Goal: Transaction & Acquisition: Book appointment/travel/reservation

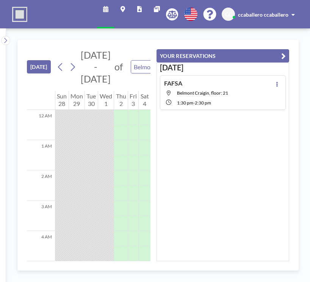
click at [41, 65] on button "[DATE]" at bounding box center [39, 66] width 24 height 13
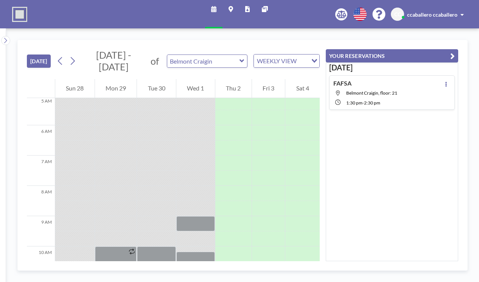
scroll to position [169, 0]
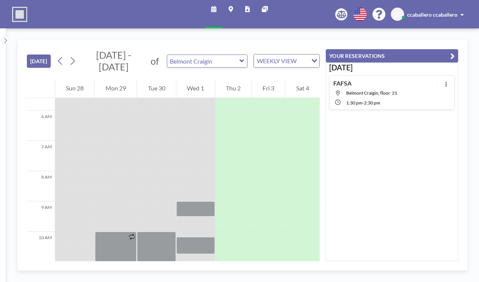
click at [286, 55] on div "WEEKLY VIEW" at bounding box center [281, 60] width 54 height 11
click at [279, 65] on li "DAILY VIEW" at bounding box center [281, 69] width 65 height 11
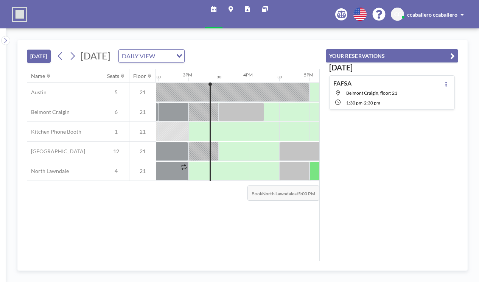
scroll to position [0, 879]
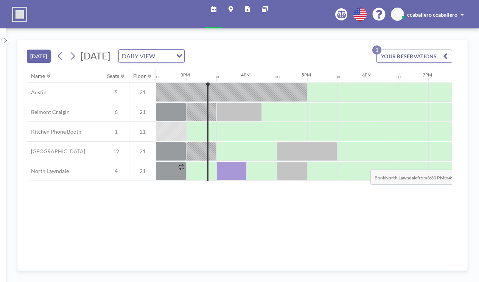
click at [232, 163] on div at bounding box center [232, 171] width 30 height 19
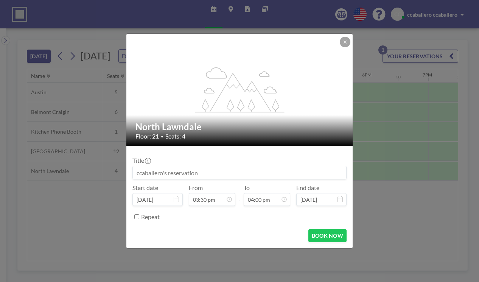
click at [175, 172] on input at bounding box center [240, 172] width 214 height 13
type input "meeting"
click at [309, 236] on button "BOOK NOW" at bounding box center [328, 235] width 38 height 13
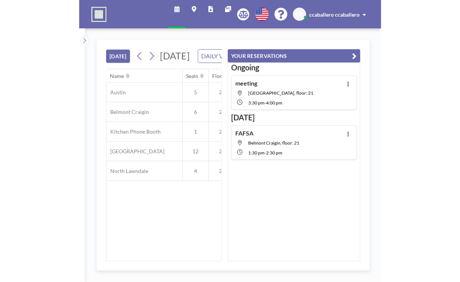
scroll to position [0, 909]
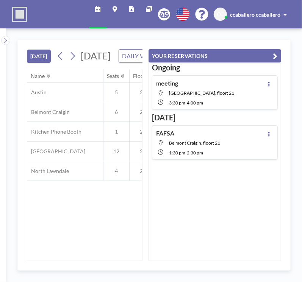
drag, startPoint x: 301, startPoint y: 35, endPoint x: 382, endPoint y: 36, distance: 81.0
click at [301, 36] on html "Schedule Maps Reports Other sites English Polski 日本語 Española CC ccaballero cca…" at bounding box center [151, 141] width 302 height 282
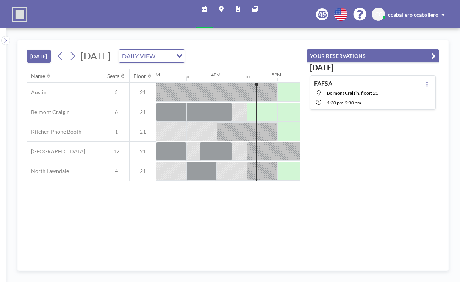
drag, startPoint x: 31, startPoint y: 196, endPoint x: 142, endPoint y: 5, distance: 220.6
click at [31, 196] on div "Name Seats Floor 12AM 30 1AM 30 2AM 30 3AM 30 4AM 30 5AM 30 6AM 30 7AM 30 8AM 3…" at bounding box center [163, 165] width 273 height 192
